Goal: Navigation & Orientation: Find specific page/section

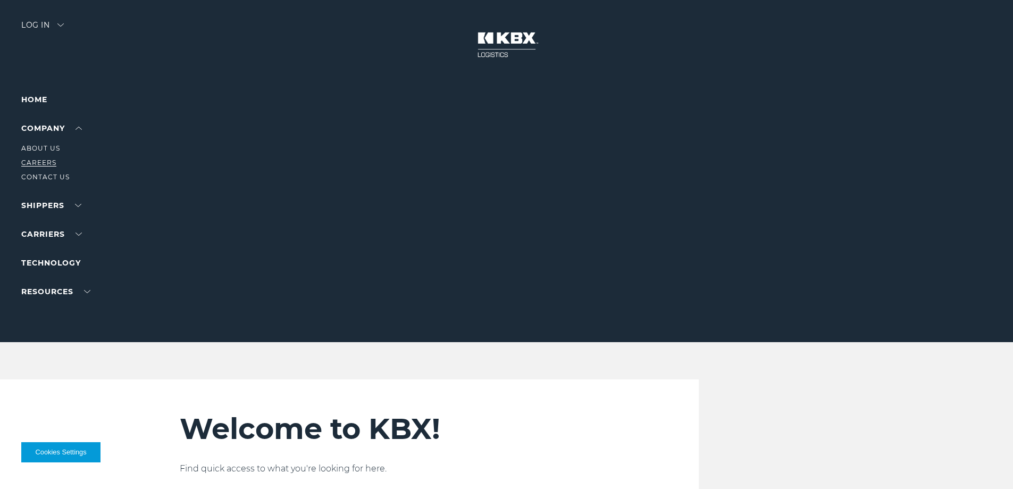
click at [47, 164] on link "Careers" at bounding box center [38, 162] width 35 height 8
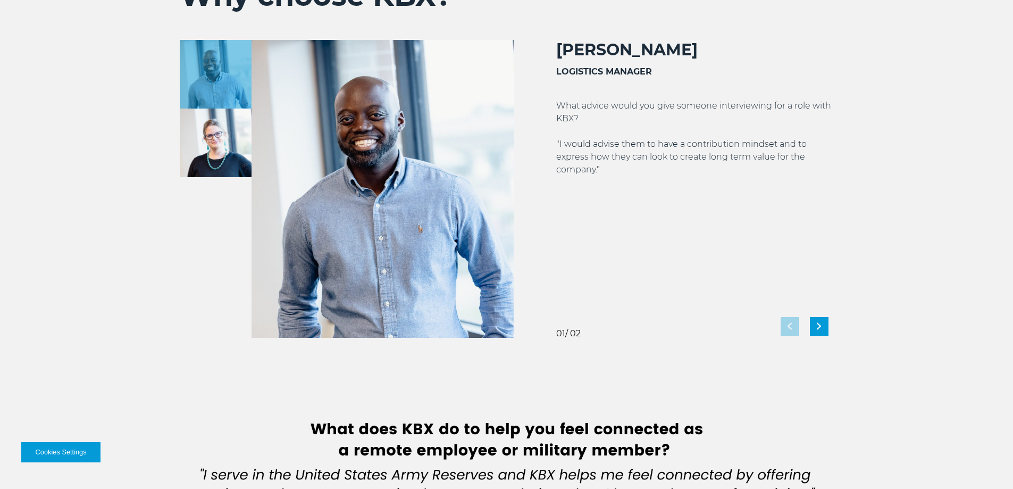
scroll to position [1968, 0]
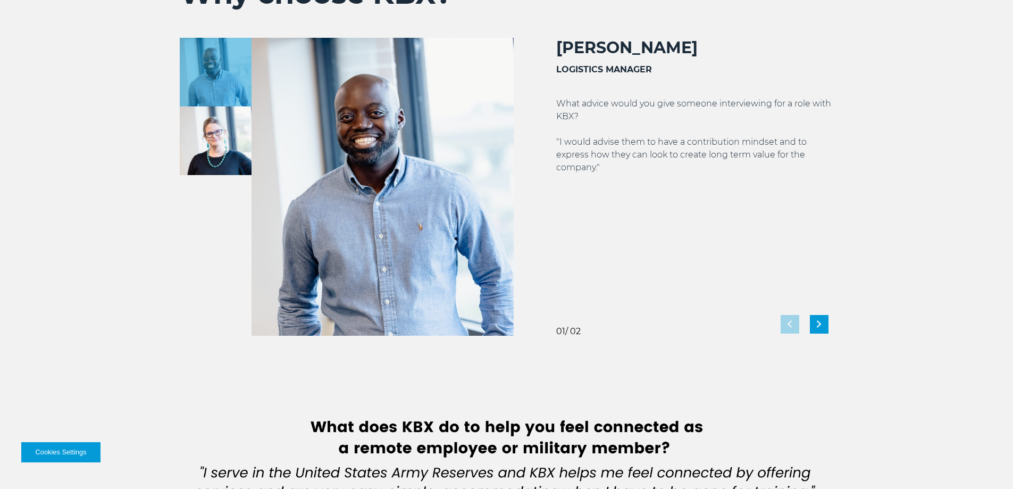
click at [206, 142] on img at bounding box center [216, 140] width 72 height 69
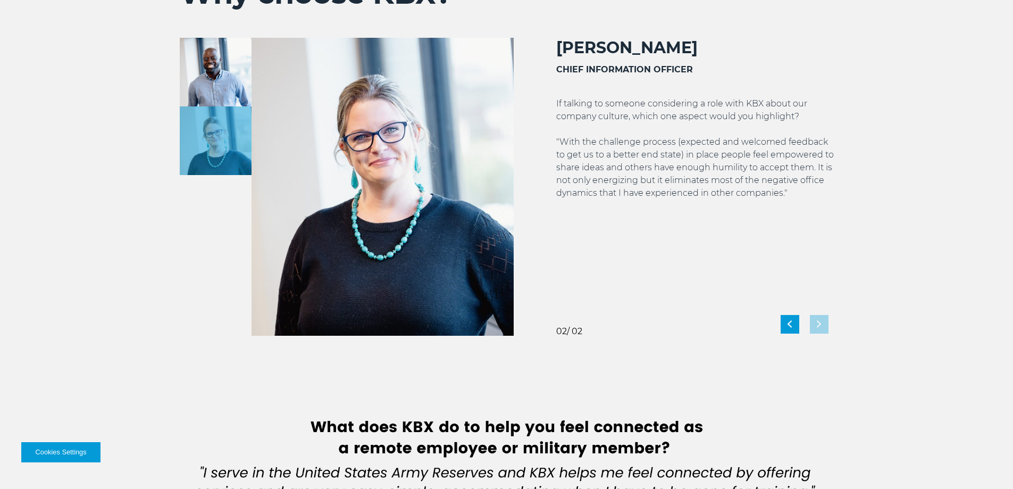
click at [210, 80] on img at bounding box center [216, 72] width 72 height 69
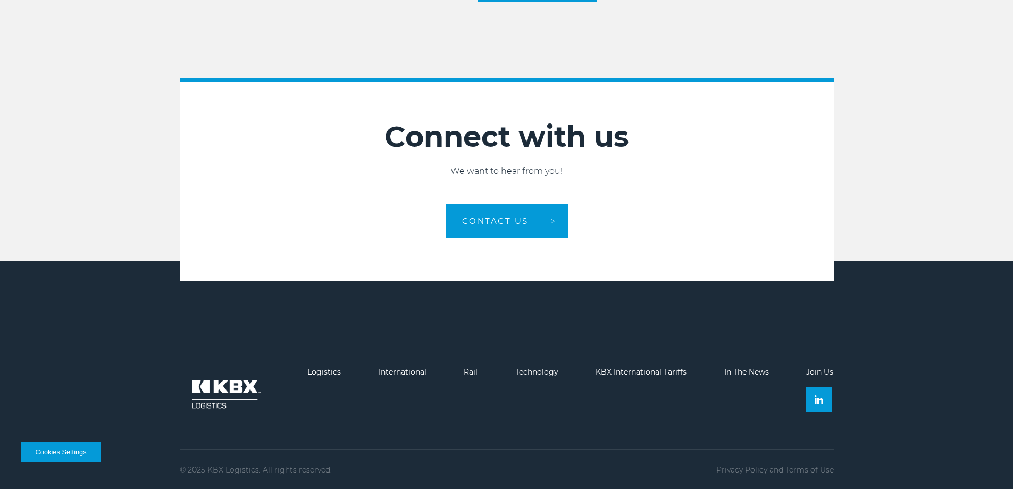
scroll to position [2930, 0]
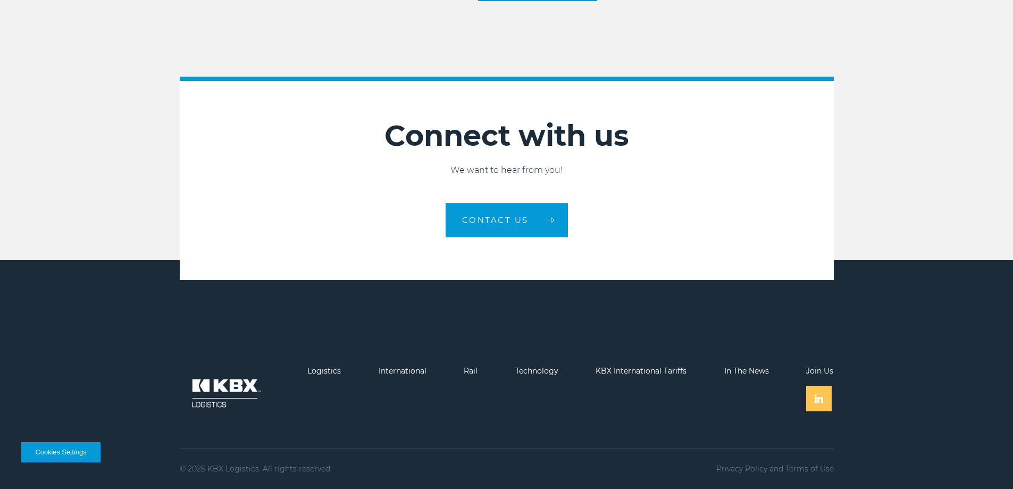
click at [829, 399] on link at bounding box center [819, 399] width 26 height 26
